Goal: Find specific page/section: Find specific page/section

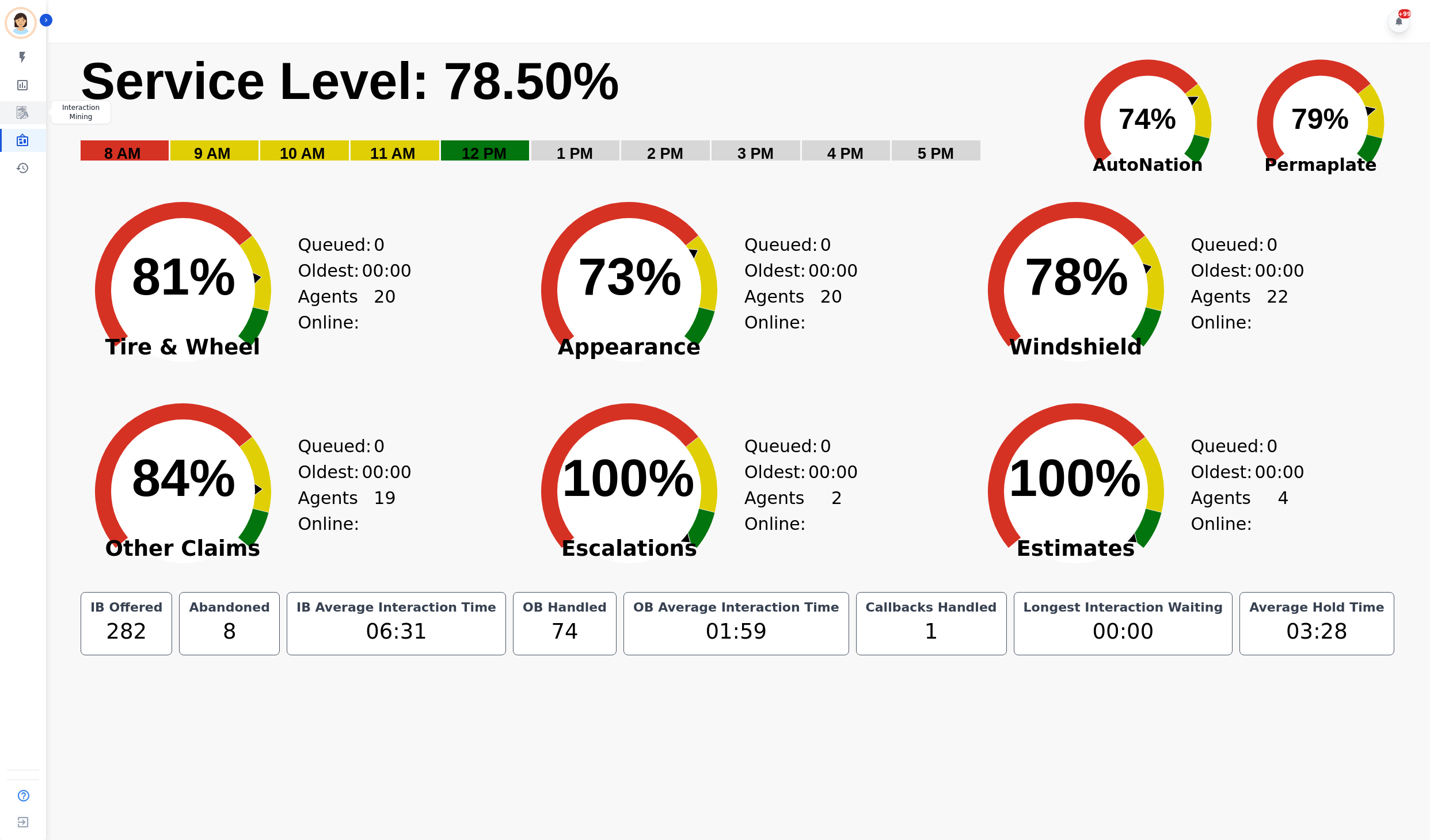
click at [27, 106] on icon "Sidebar" at bounding box center [22, 112] width 13 height 13
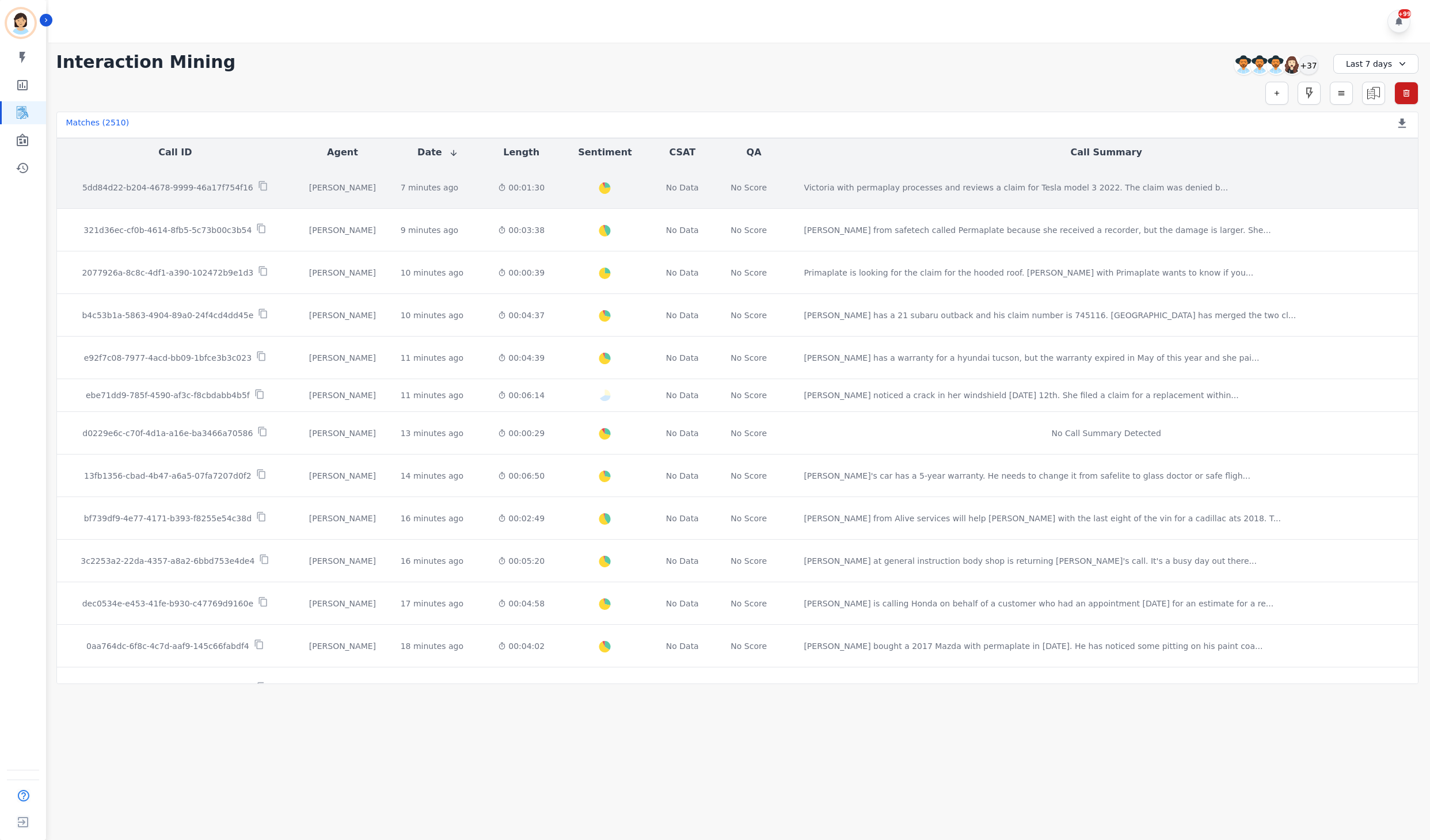
click at [132, 197] on td "5dd84d22-b204-4678-9999-46a17f754f16" at bounding box center [176, 188] width 237 height 43
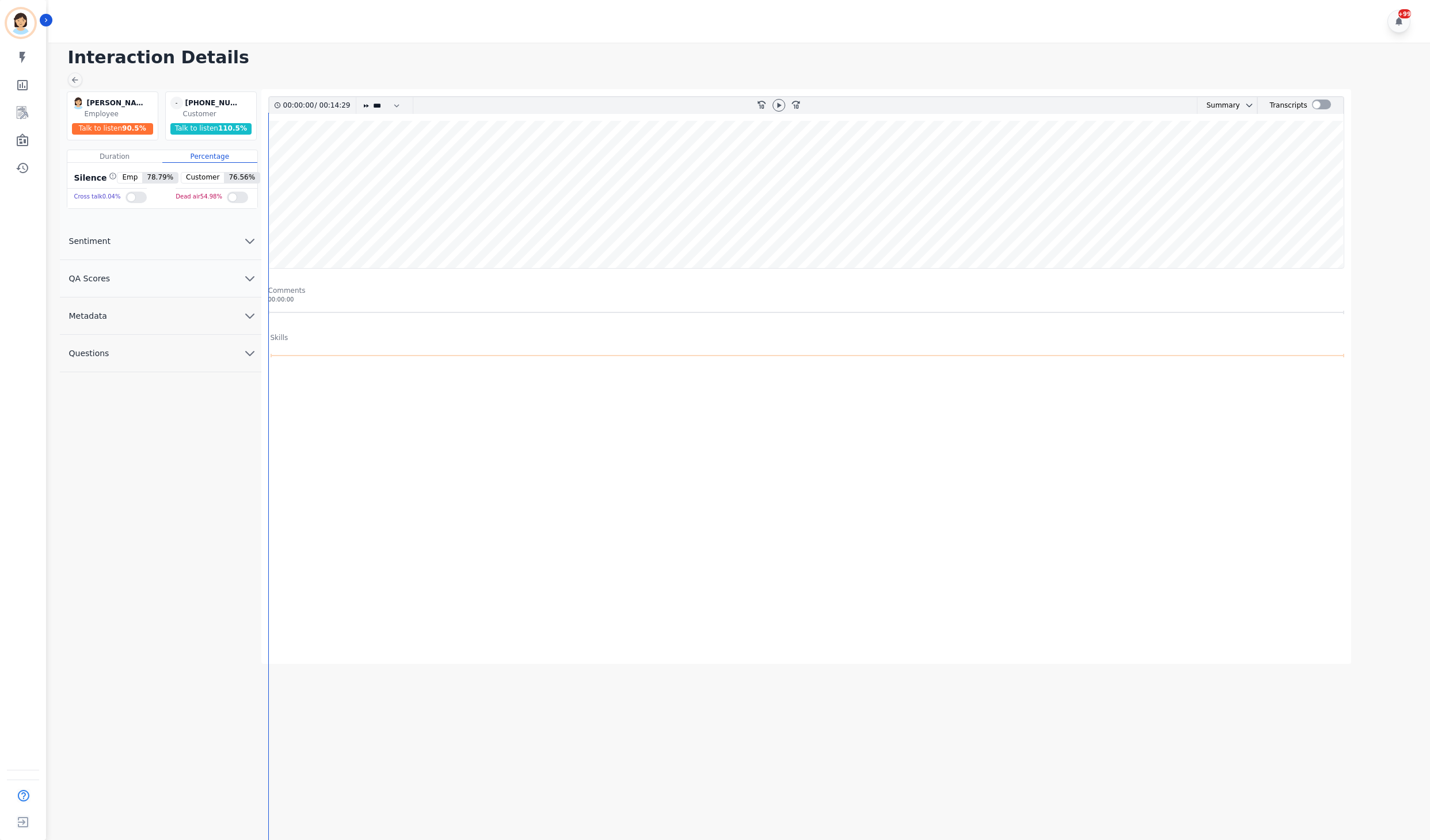
click at [965, 235] on wave at bounding box center [806, 194] width 1075 height 147
click at [774, 114] on div at bounding box center [779, 106] width 17 height 17
click at [777, 104] on icon at bounding box center [779, 105] width 9 height 9
click at [1031, 230] on wave at bounding box center [806, 194] width 1075 height 147
click at [1098, 227] on wave at bounding box center [806, 194] width 1075 height 147
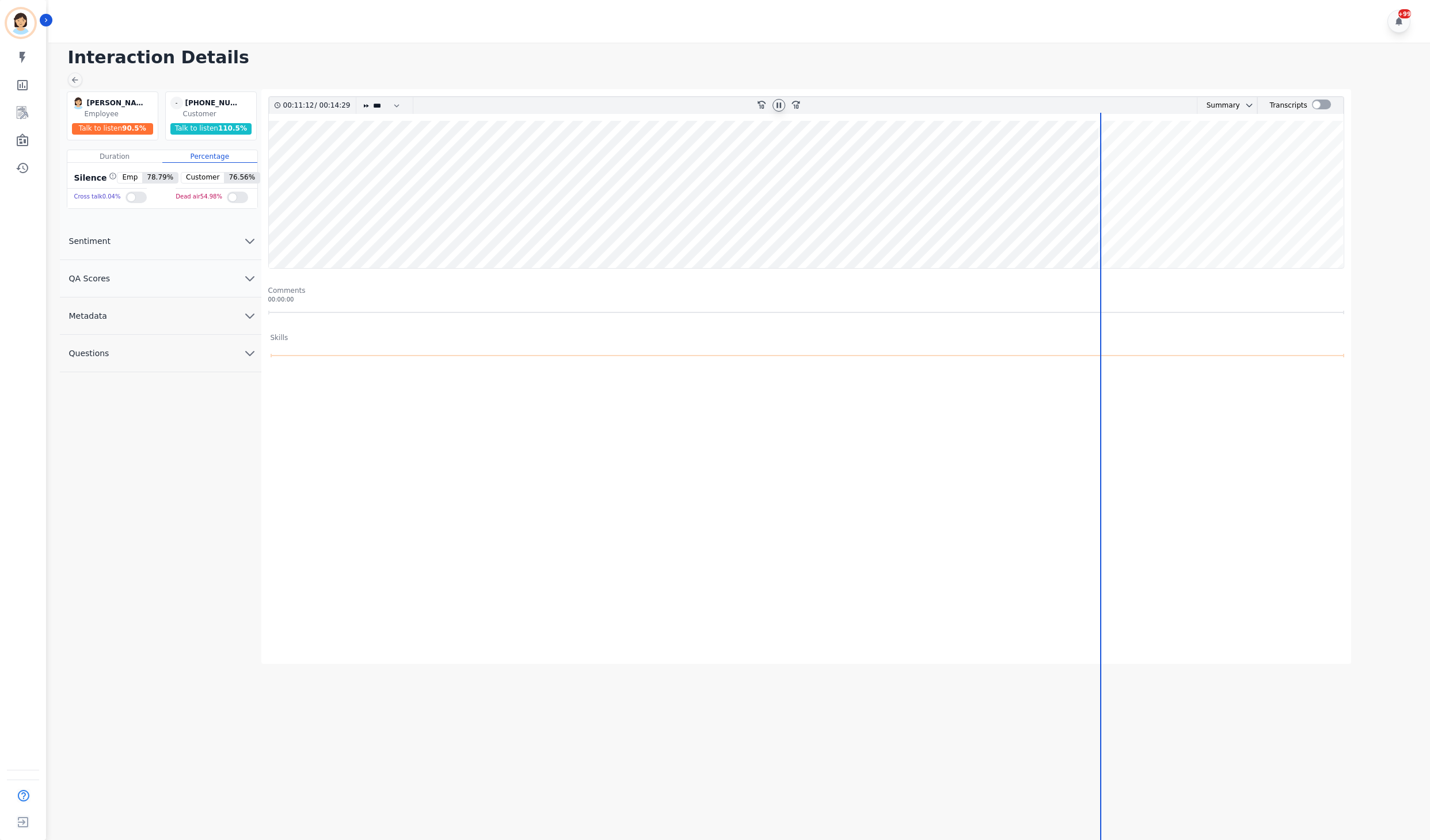
click at [1106, 234] on wave at bounding box center [806, 194] width 1075 height 147
click at [1090, 230] on wave at bounding box center [806, 194] width 1075 height 147
click at [1096, 230] on wave at bounding box center [806, 194] width 1075 height 147
click at [1091, 234] on wave at bounding box center [806, 194] width 1075 height 147
click at [1103, 234] on wave at bounding box center [806, 194] width 1075 height 147
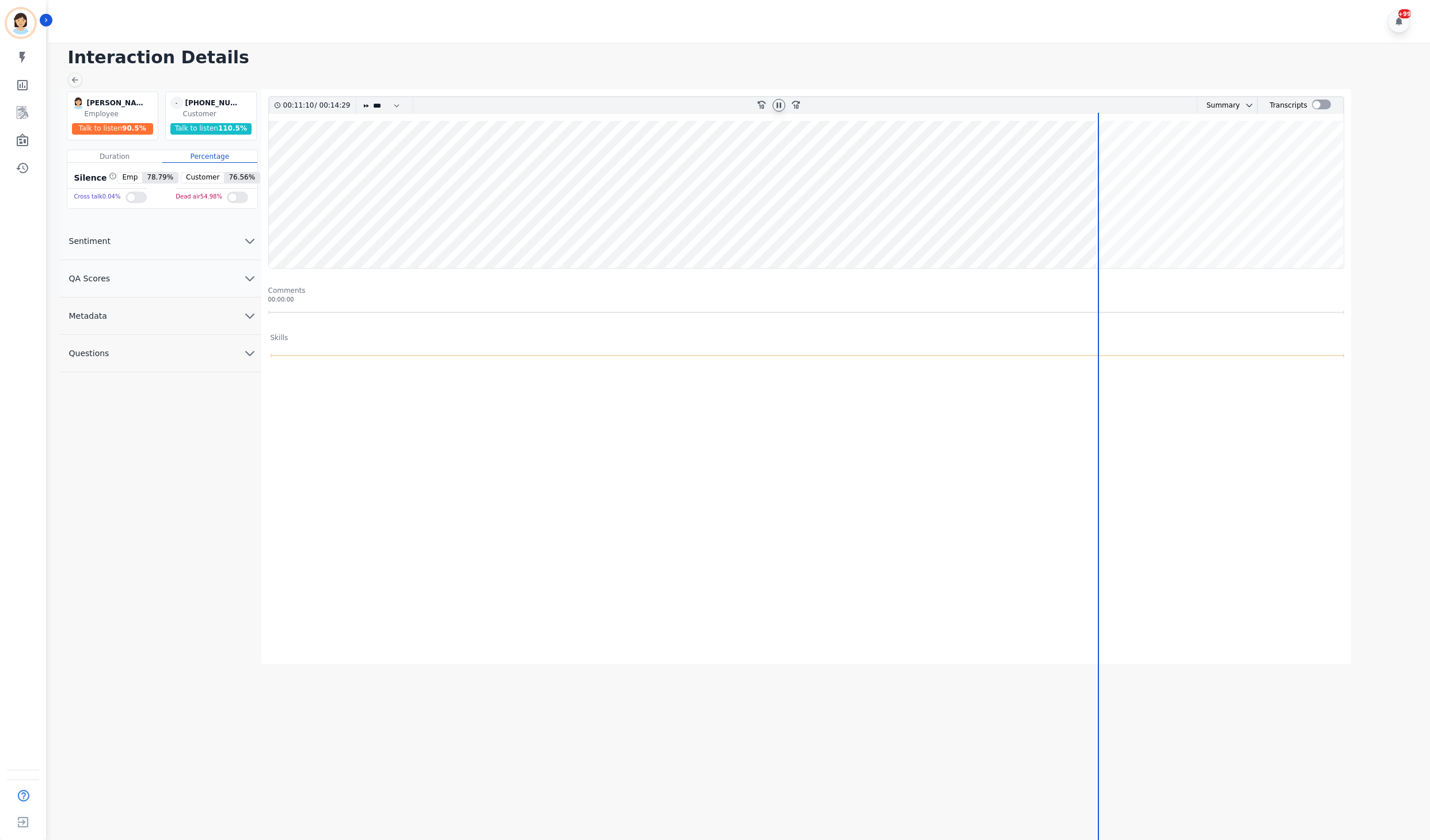
click at [1103, 234] on div "00:11:10 / 00:14:29 * * * **** * *** * **** rewind-10 fast-forward-10 Summary A…" at bounding box center [805, 353] width 1076 height 514
click at [1103, 234] on wave at bounding box center [806, 194] width 1075 height 147
click at [1128, 181] on wave at bounding box center [806, 194] width 1075 height 147
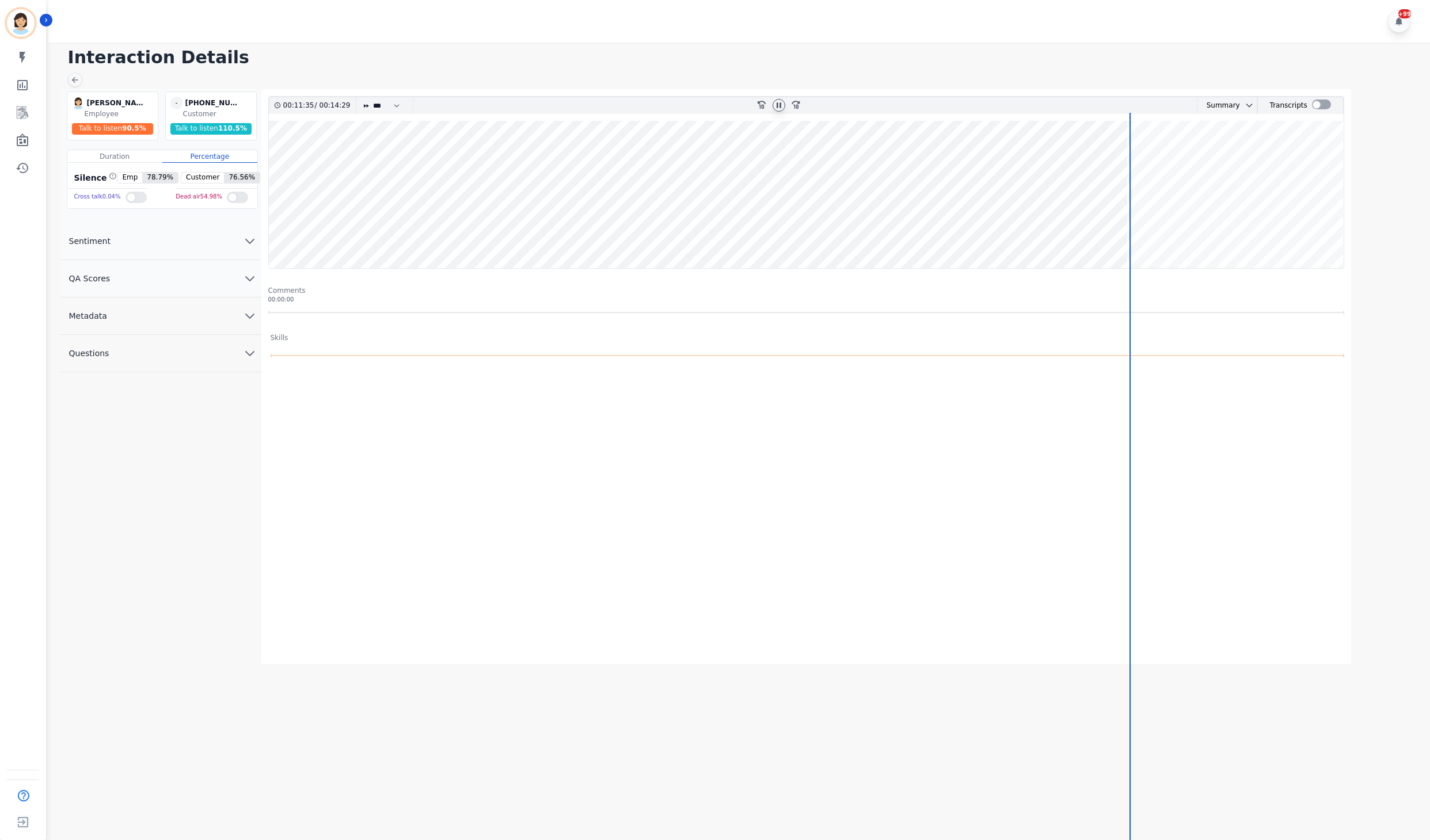
click at [1134, 159] on wave at bounding box center [806, 194] width 1075 height 147
click at [1294, 160] on wave at bounding box center [806, 194] width 1075 height 147
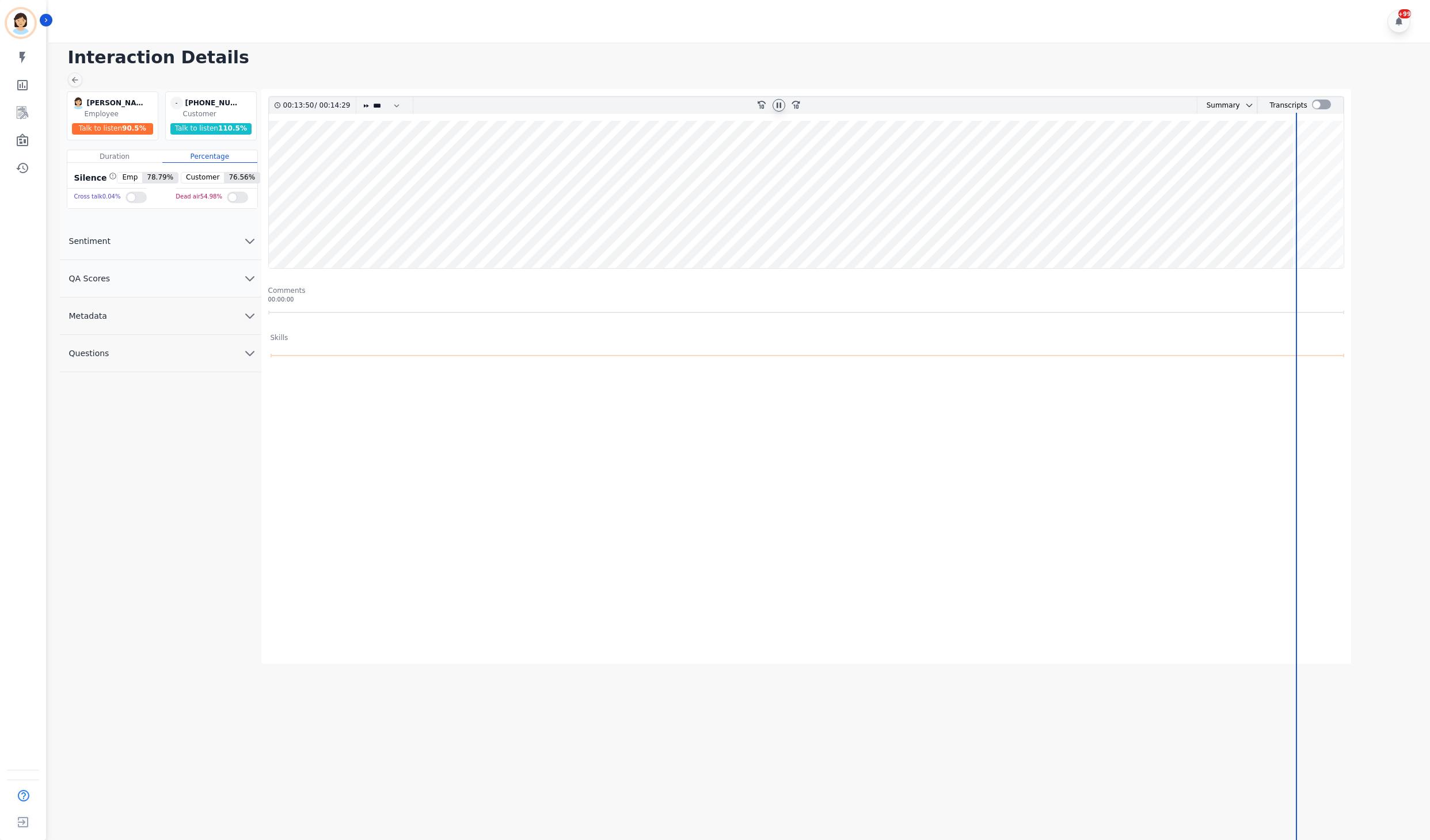
click at [1292, 170] on wave at bounding box center [806, 194] width 1075 height 147
click at [1348, 211] on div "00:13:48 / 00:14:29 * * * **** * *** * **** rewind-10 fast-forward-10 Summary A…" at bounding box center [806, 377] width 1090 height 575
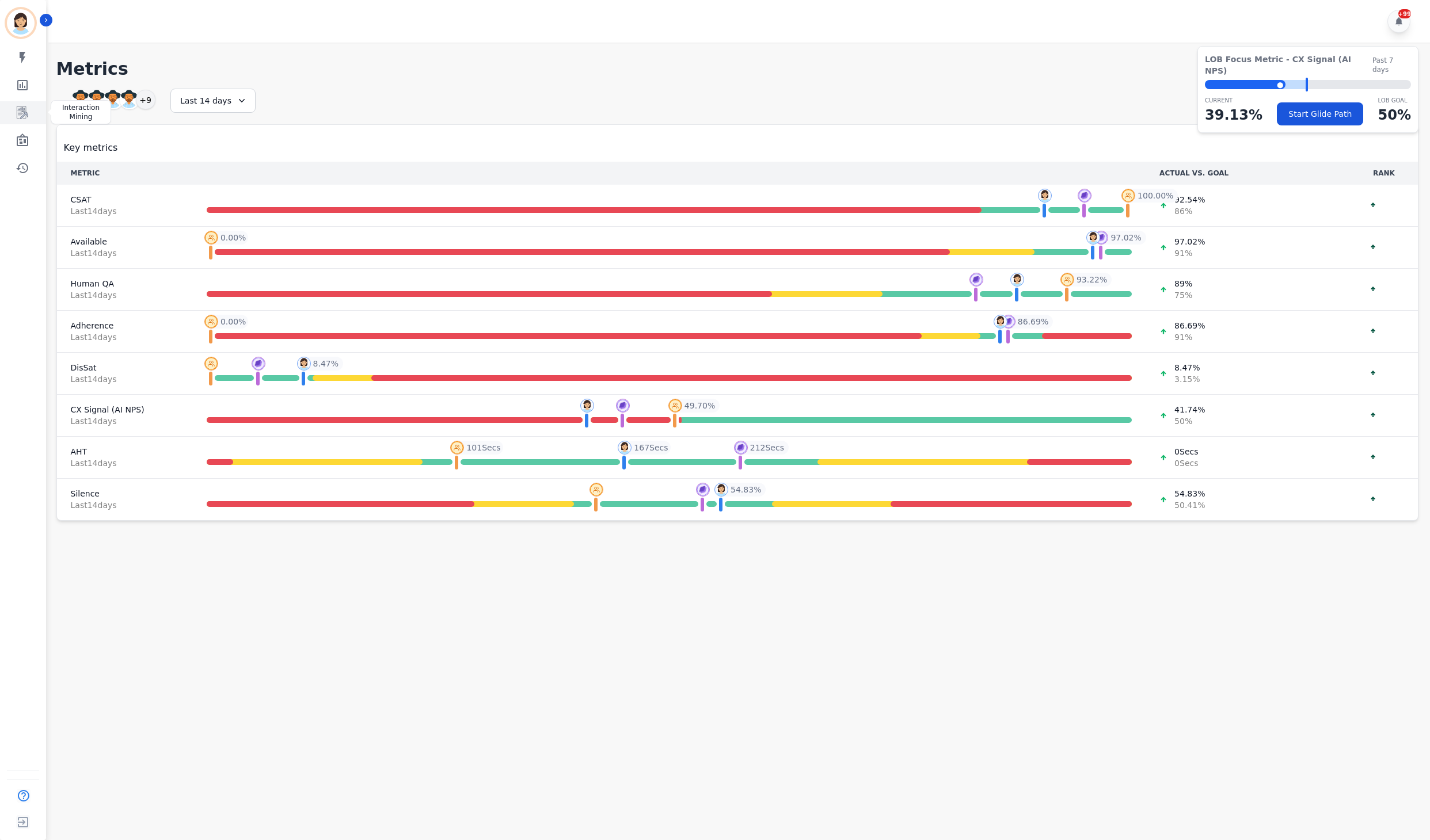
click at [22, 114] on icon "Sidebar" at bounding box center [22, 112] width 13 height 13
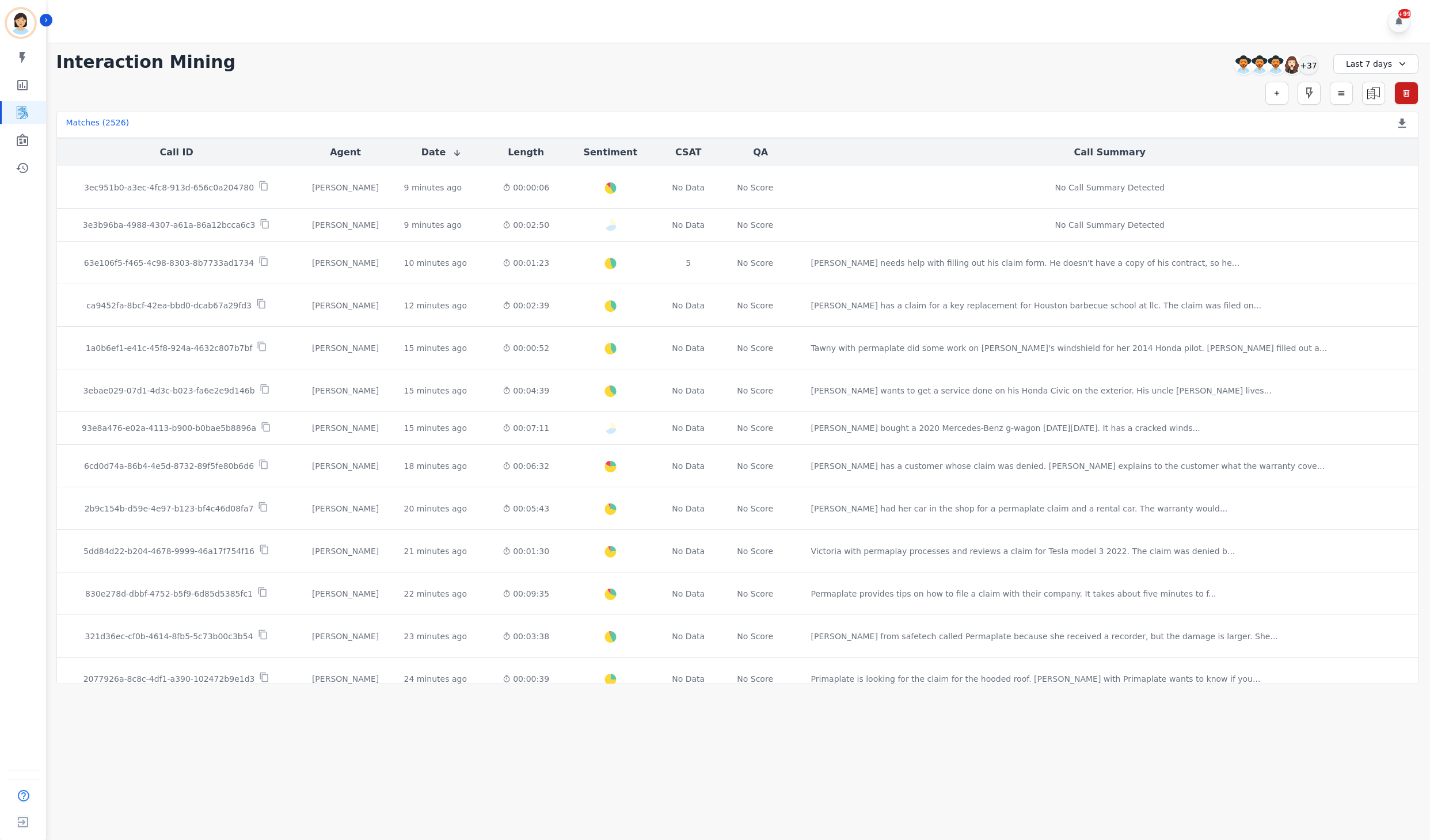
click at [25, 126] on div "My skills My Metrics Interaction Mining Wall Board Coaching History" at bounding box center [22, 112] width 46 height 133
click at [24, 139] on icon "Sidebar" at bounding box center [22, 140] width 12 height 13
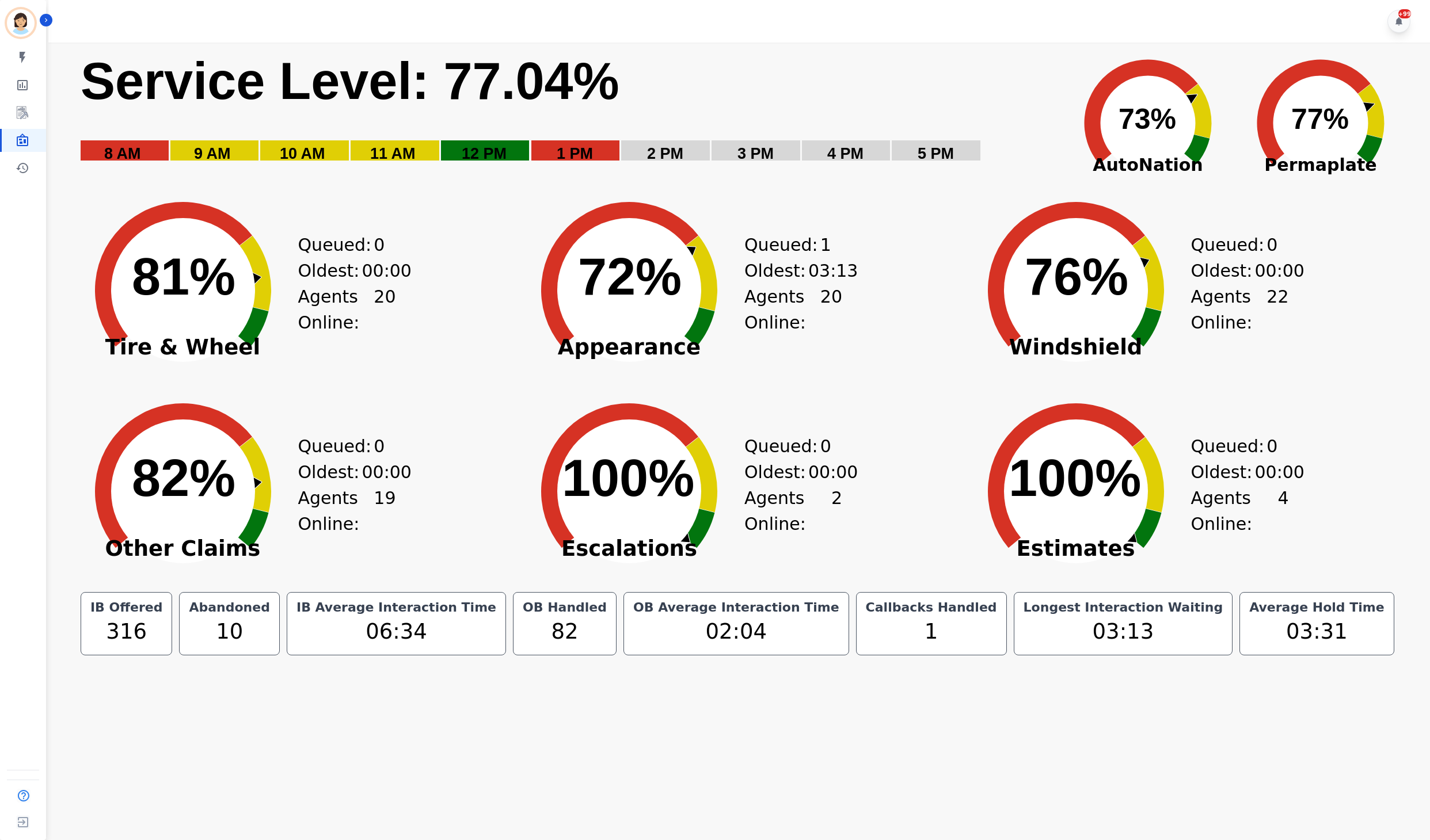
click at [370, 527] on div "Agents Online: 19" at bounding box center [347, 511] width 98 height 52
click at [1013, 239] on icon at bounding box center [1066, 274] width 157 height 144
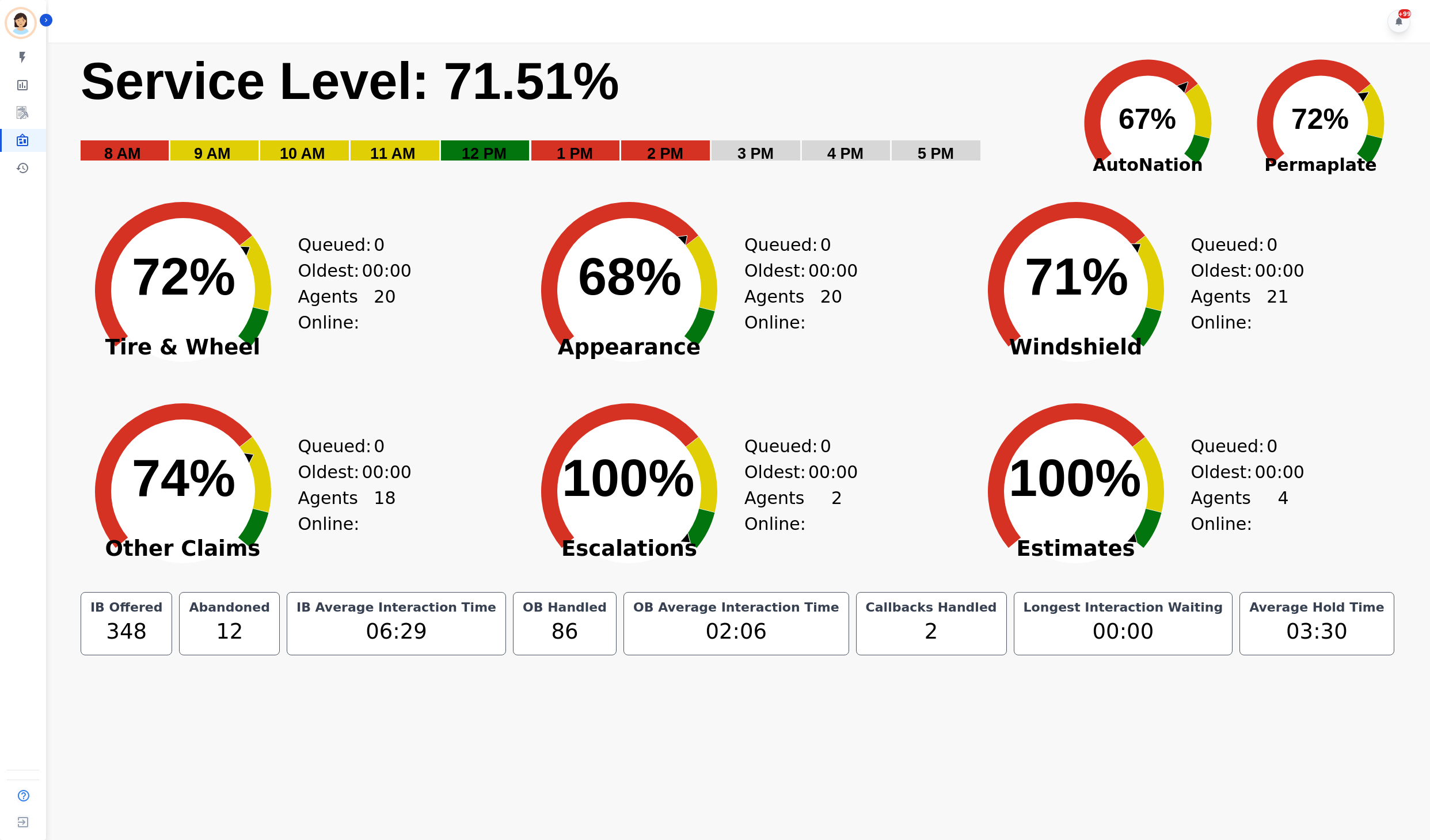
click at [340, 436] on div "Queued: 0" at bounding box center [341, 446] width 86 height 26
